Goal: Find specific page/section: Find specific page/section

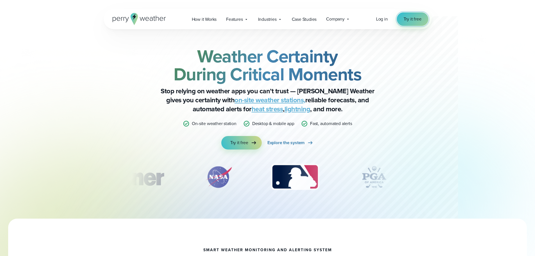
click at [417, 19] on span "Try it free" at bounding box center [413, 19] width 18 height 7
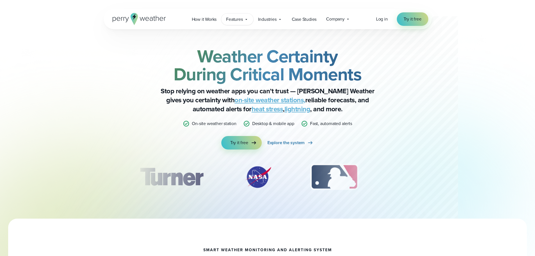
click at [246, 19] on icon at bounding box center [246, 19] width 2 height 1
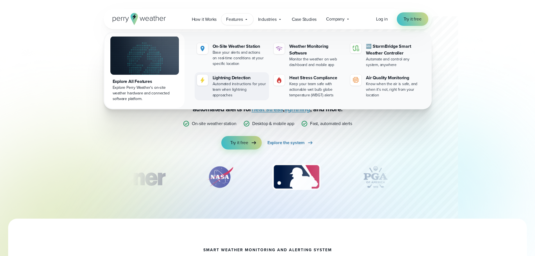
click at [219, 79] on div "Lightning Detection" at bounding box center [240, 77] width 54 height 7
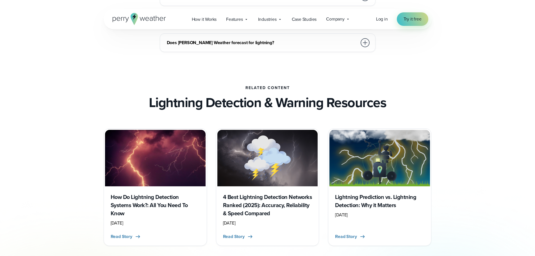
scroll to position [1722, 0]
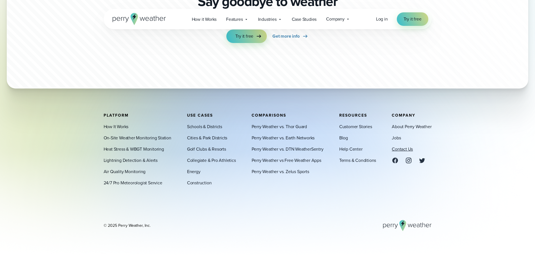
click at [402, 149] on link "Contact Us" at bounding box center [402, 149] width 21 height 7
